Goal: Obtain resource: Download file/media

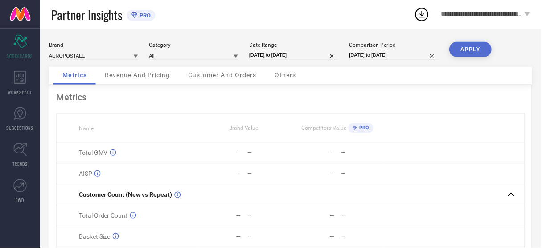
click at [27, 96] on div "WORKSPACE" at bounding box center [20, 83] width 40 height 36
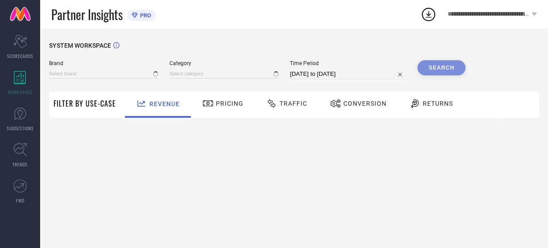
type input "AEROPOSTALE"
type input "All"
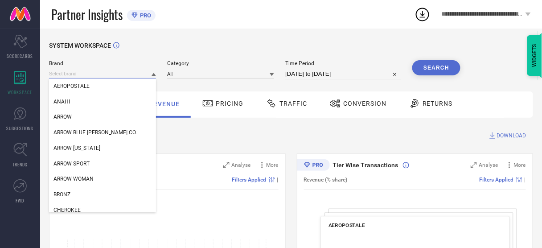
click at [105, 73] on input at bounding box center [102, 73] width 107 height 9
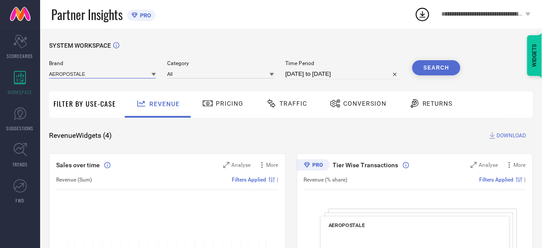
click at [105, 73] on input at bounding box center [102, 73] width 107 height 9
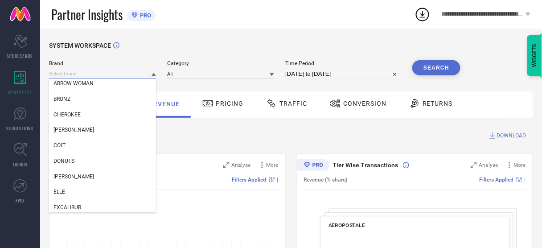
scroll to position [164, 0]
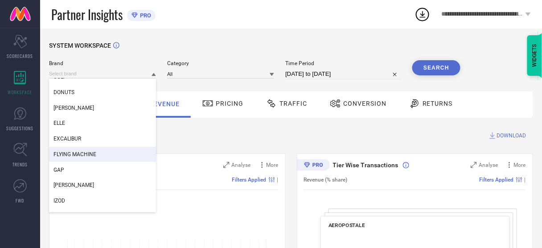
click at [83, 153] on span "FLYING MACHINE" at bounding box center [75, 154] width 43 height 6
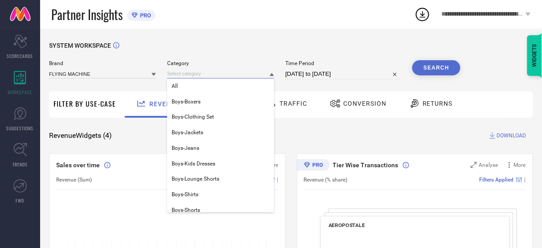
click at [189, 74] on input at bounding box center [220, 73] width 107 height 9
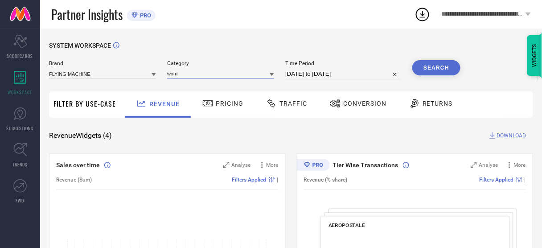
type input "wome"
click at [190, 76] on input "wome" at bounding box center [220, 73] width 107 height 9
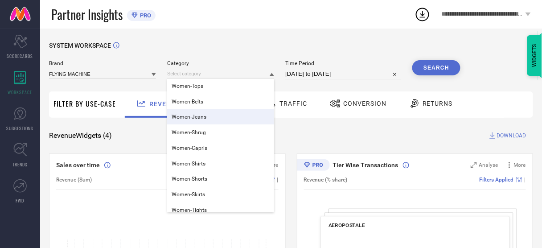
click at [198, 116] on span "Women-Jeans" at bounding box center [189, 117] width 35 height 6
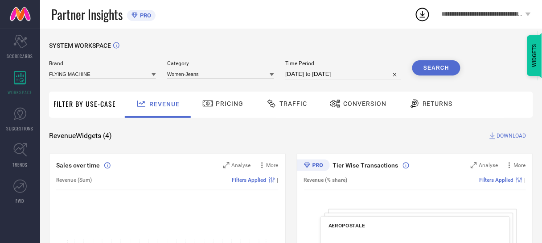
select select "6"
select select "2025"
select select "7"
select select "2025"
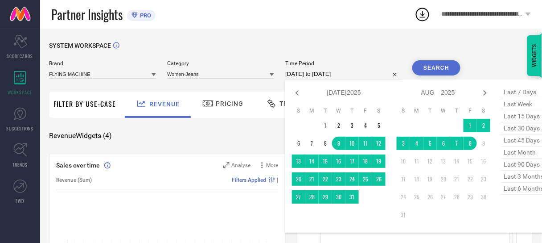
click at [294, 76] on input "[DATE] to [DATE]" at bounding box center [344, 74] width 116 height 11
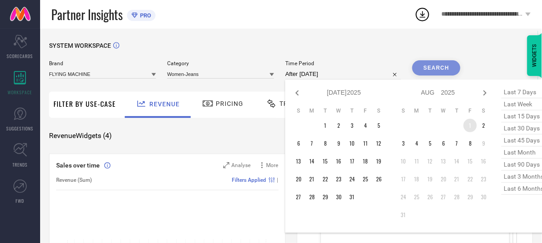
click at [472, 126] on td "1" at bounding box center [470, 125] width 13 height 13
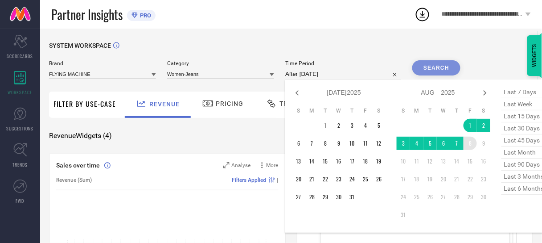
type input "[DATE] to [DATE]"
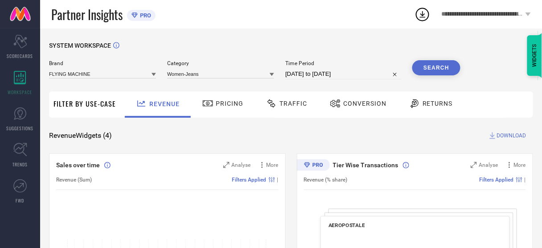
click at [446, 66] on button "Search" at bounding box center [437, 67] width 48 height 15
click at [344, 97] on div "Conversion" at bounding box center [358, 103] width 61 height 15
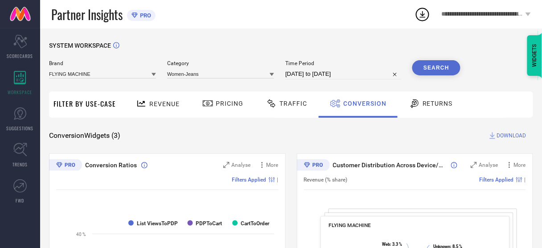
click at [502, 136] on span "DOWNLOAD" at bounding box center [511, 135] width 29 height 9
